Goal: Browse casually

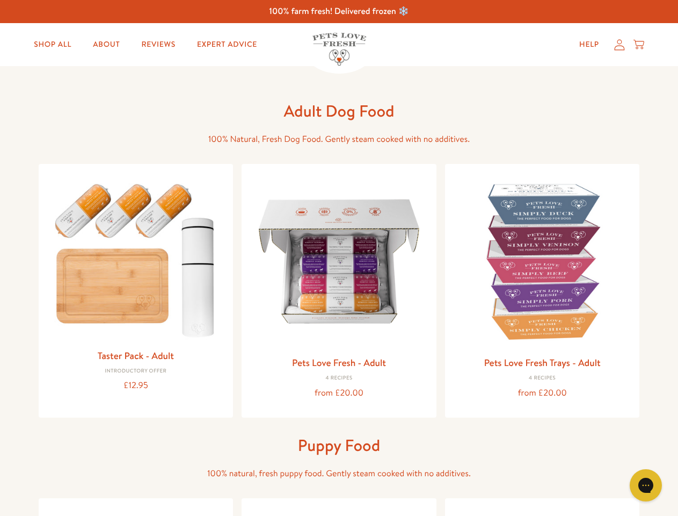
click at [646, 485] on icon "Gorgias live chat" at bounding box center [646, 485] width 10 height 10
